Goal: Transaction & Acquisition: Subscribe to service/newsletter

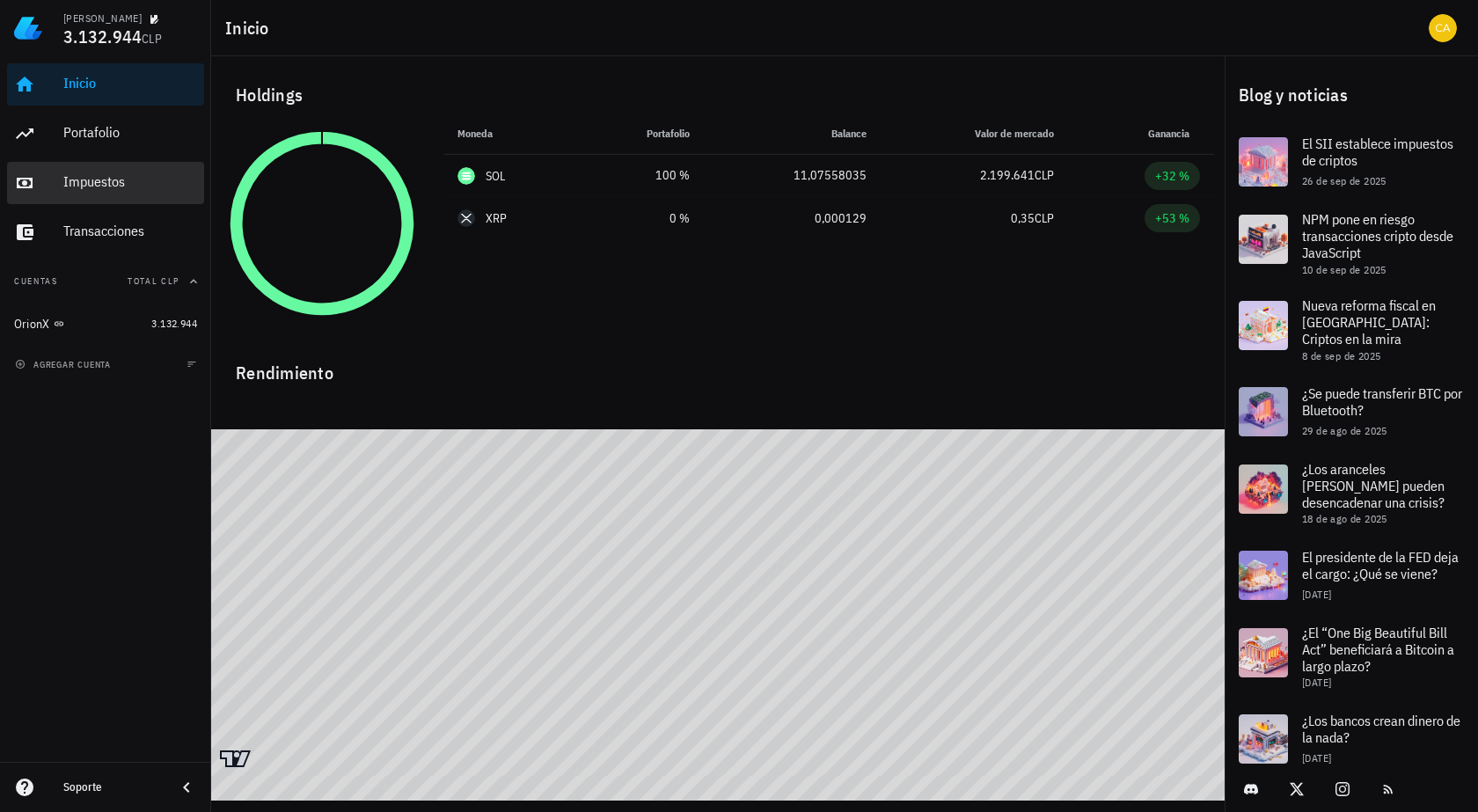
click at [125, 183] on div "Impuestos" at bounding box center [130, 182] width 134 height 16
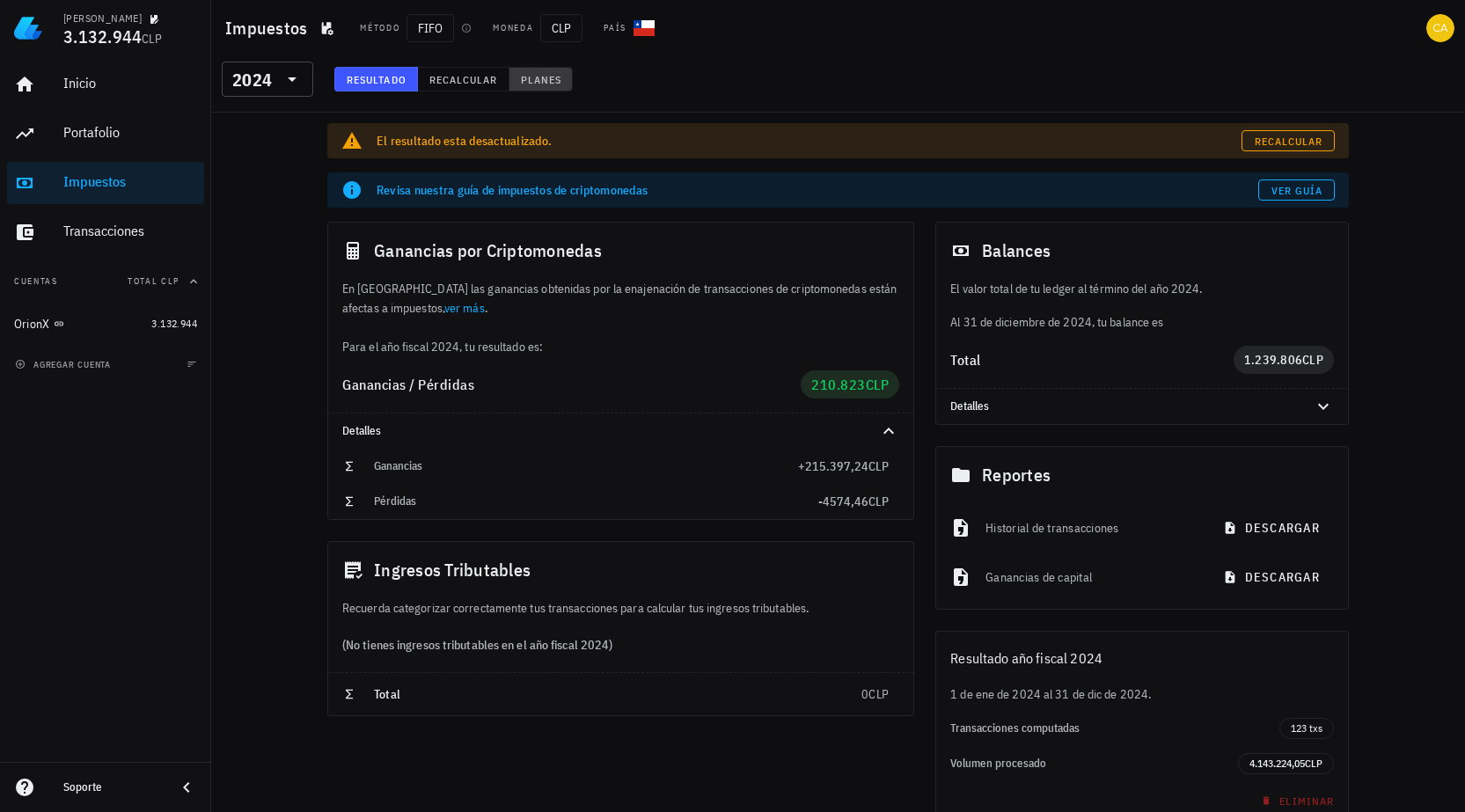
click at [540, 78] on span "Planes" at bounding box center [541, 79] width 42 height 13
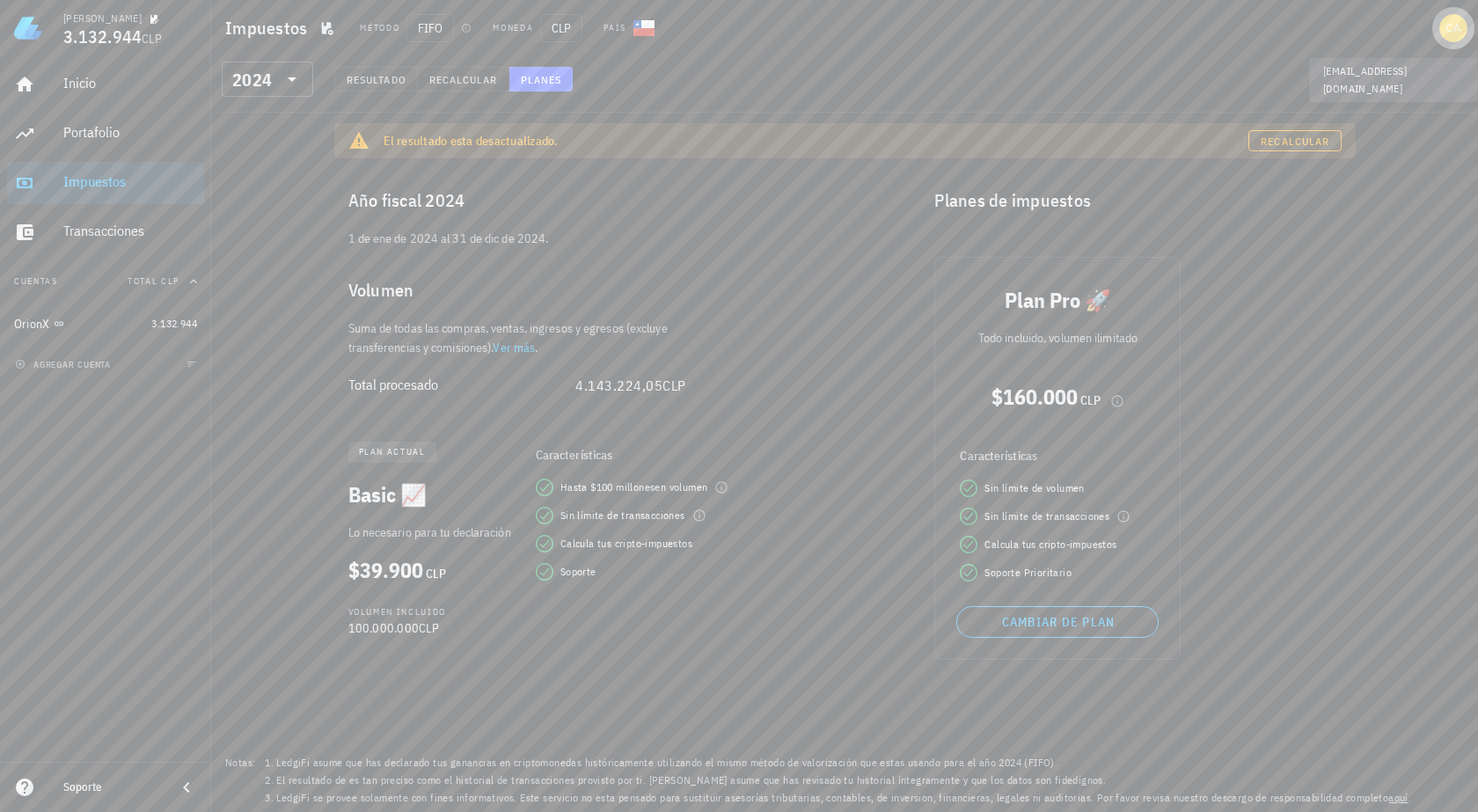
click at [1451, 32] on div "avatar" at bounding box center [1452, 27] width 28 height 28
click at [1380, 158] on div "Planes" at bounding box center [1400, 161] width 106 height 36
